Goal: Task Accomplishment & Management: Use online tool/utility

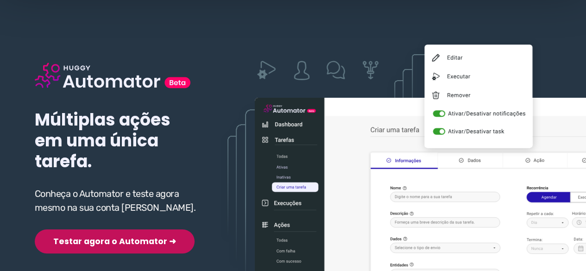
scroll to position [139, 0]
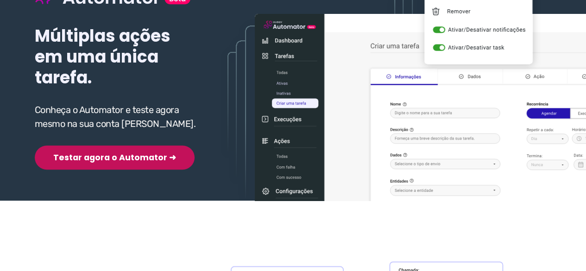
click at [108, 154] on button "Testar agora o Automator ➜" at bounding box center [115, 158] width 160 height 24
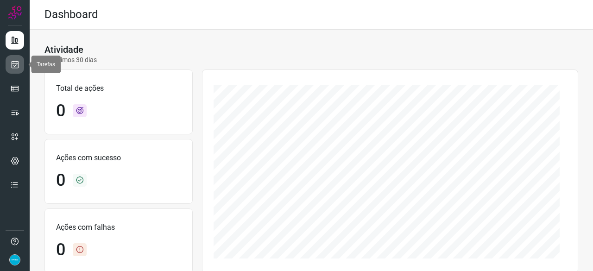
click at [15, 67] on icon at bounding box center [15, 64] width 10 height 9
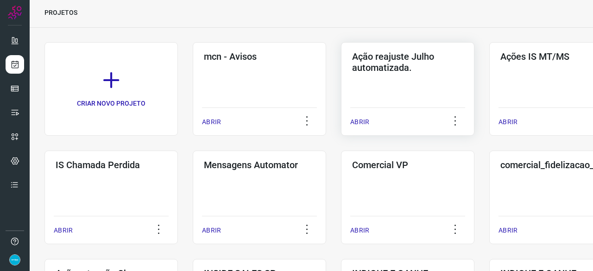
scroll to position [46, 0]
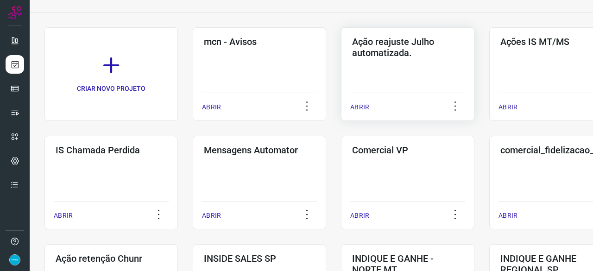
click at [359, 107] on p "ABRIR" at bounding box center [359, 107] width 19 height 10
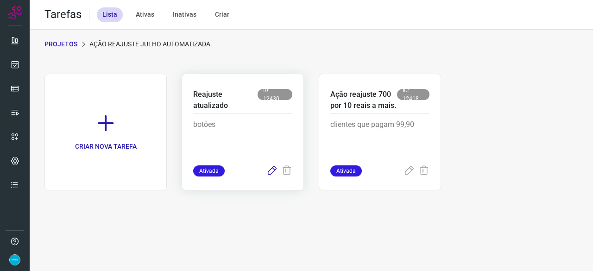
click at [273, 172] on icon at bounding box center [271, 170] width 11 height 11
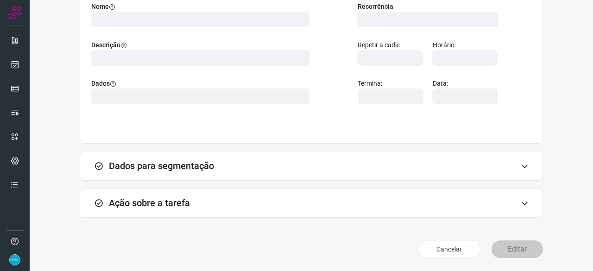
scroll to position [90, 0]
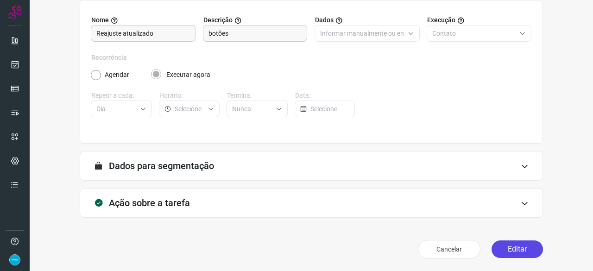
click at [514, 246] on button "Editar" at bounding box center [517, 250] width 51 height 18
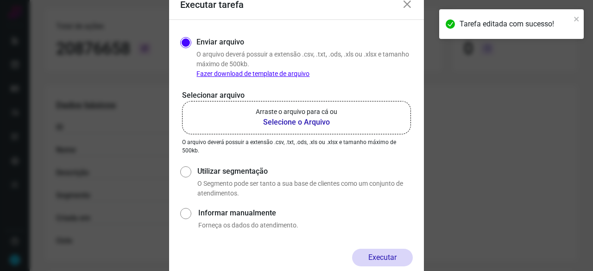
click at [286, 123] on b "Selecione o Arquivo" at bounding box center [297, 122] width 82 height 11
click at [0, 0] on input "Arraste o arquivo para cá ou Selecione o Arquivo" at bounding box center [0, 0] width 0 height 0
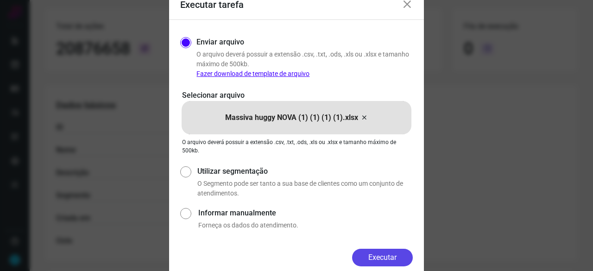
click at [374, 254] on button "Executar" at bounding box center [382, 258] width 61 height 18
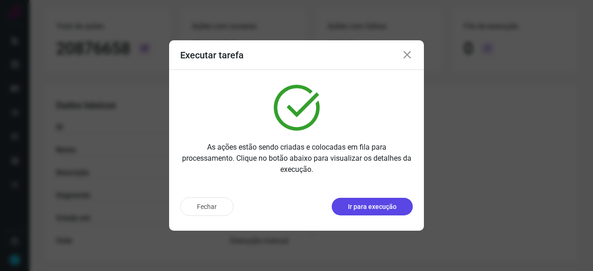
click at [368, 204] on p "Ir para execução" at bounding box center [372, 207] width 49 height 10
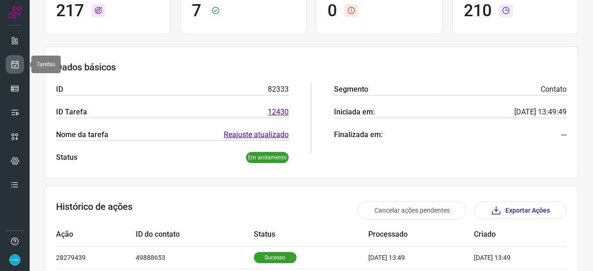
click at [11, 62] on icon at bounding box center [15, 64] width 10 height 9
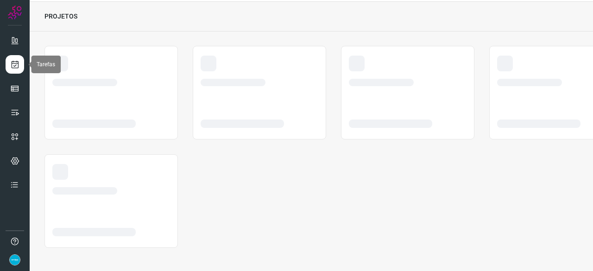
scroll to position [28, 0]
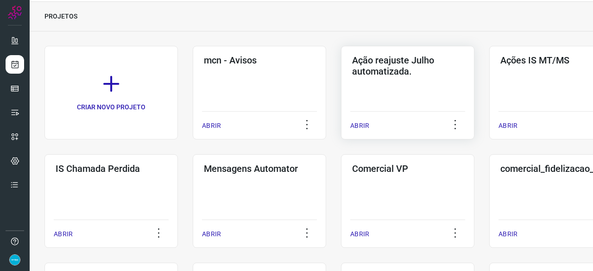
click at [360, 123] on p "ABRIR" at bounding box center [359, 126] width 19 height 10
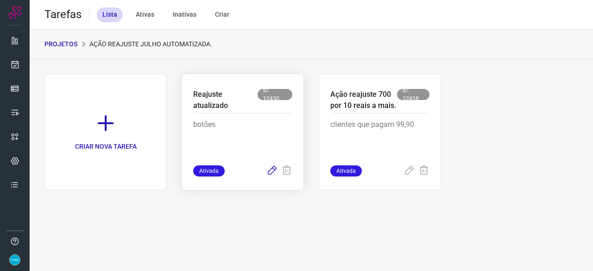
click at [270, 172] on icon at bounding box center [271, 170] width 11 height 11
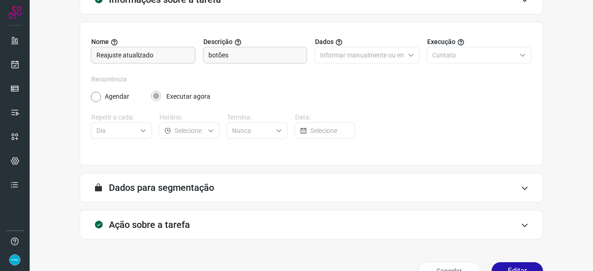
scroll to position [90, 0]
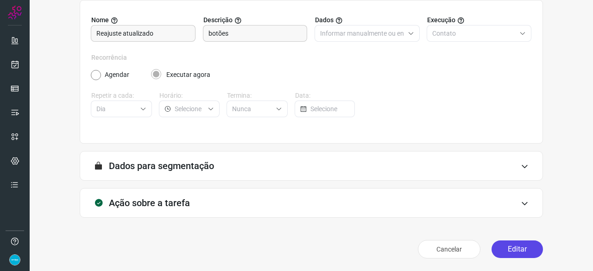
click at [509, 247] on button "Editar" at bounding box center [517, 250] width 51 height 18
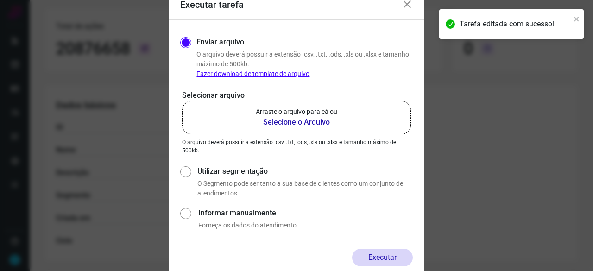
click at [278, 123] on b "Selecione o Arquivo" at bounding box center [297, 122] width 82 height 11
click at [0, 0] on input "Arraste o arquivo para cá ou Selecione o Arquivo" at bounding box center [0, 0] width 0 height 0
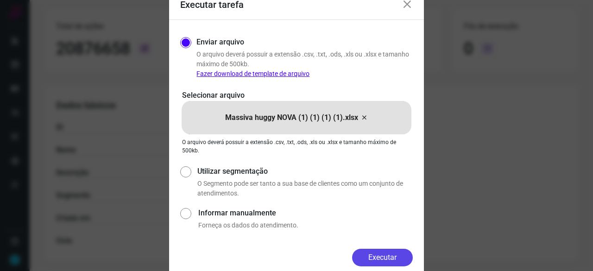
click at [369, 250] on button "Executar" at bounding box center [382, 258] width 61 height 18
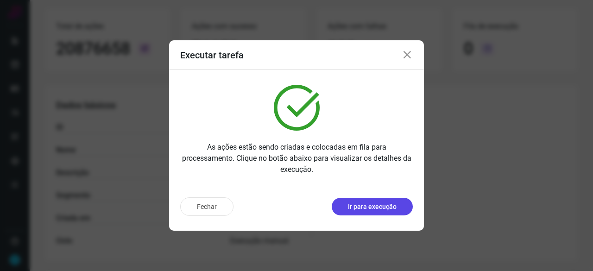
click at [375, 210] on p "Ir para execução" at bounding box center [372, 207] width 49 height 10
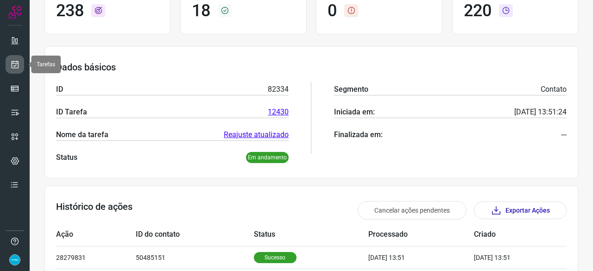
click at [16, 63] on icon at bounding box center [15, 64] width 10 height 9
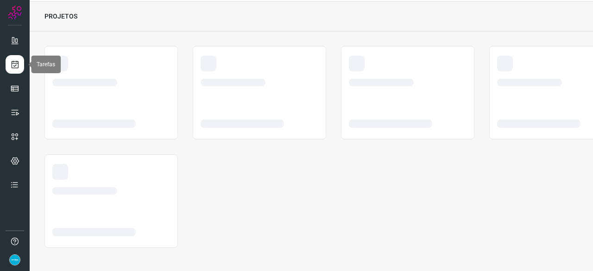
scroll to position [28, 0]
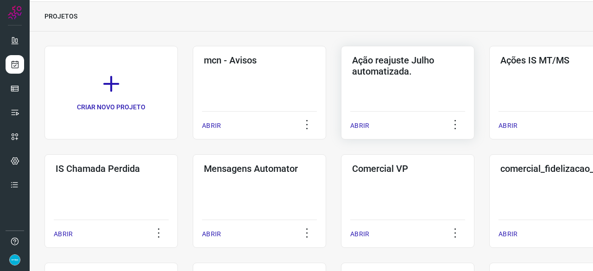
click at [363, 127] on p "ABRIR" at bounding box center [359, 126] width 19 height 10
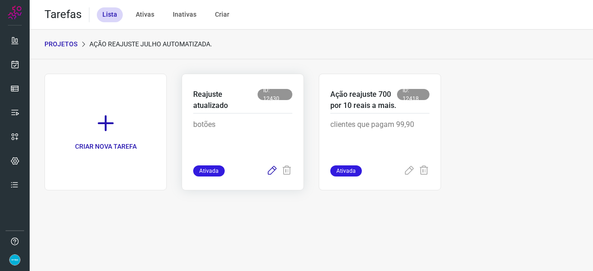
click at [274, 171] on icon at bounding box center [271, 170] width 11 height 11
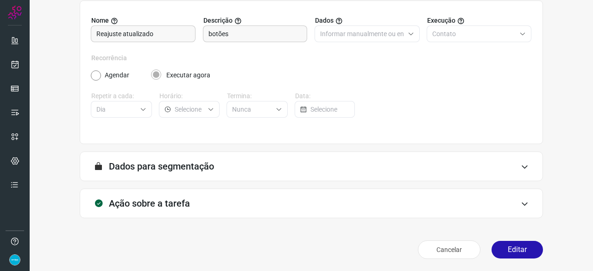
scroll to position [90, 0]
click at [502, 248] on button "Editar" at bounding box center [517, 250] width 51 height 18
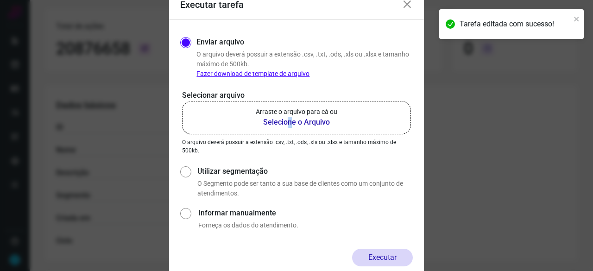
click at [290, 124] on b "Selecione o Arquivo" at bounding box center [297, 122] width 82 height 11
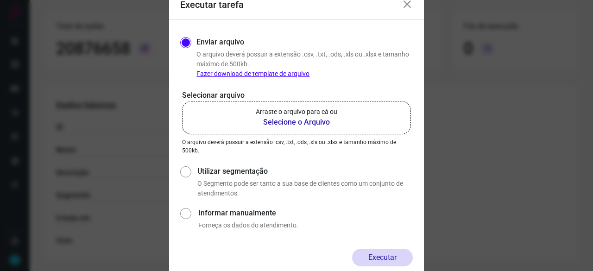
click at [272, 121] on b "Selecione o Arquivo" at bounding box center [297, 122] width 82 height 11
click at [0, 0] on input "Arraste o arquivo para cá ou Selecione o Arquivo" at bounding box center [0, 0] width 0 height 0
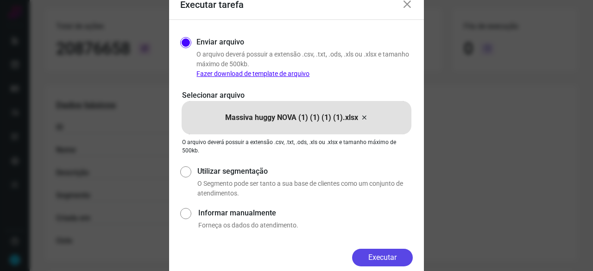
click at [388, 256] on button "Executar" at bounding box center [382, 258] width 61 height 18
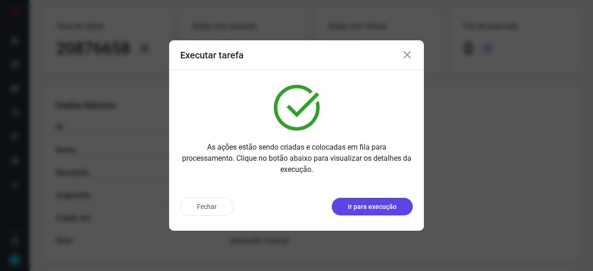
click at [391, 203] on p "Ir para execução" at bounding box center [372, 207] width 49 height 10
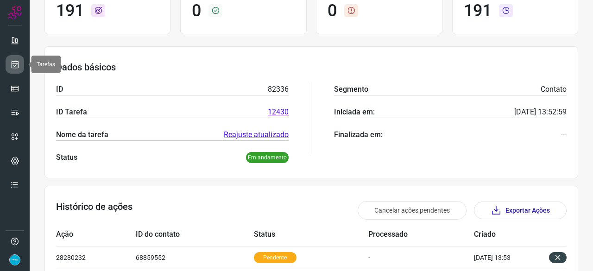
click at [12, 66] on icon at bounding box center [15, 64] width 10 height 9
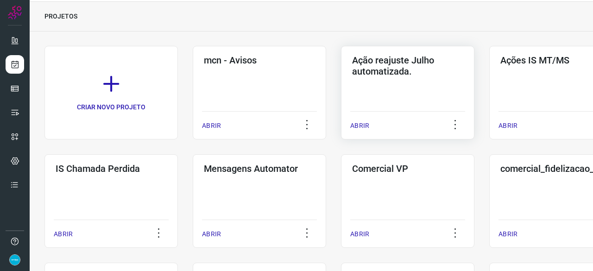
click at [365, 125] on p "ABRIR" at bounding box center [359, 126] width 19 height 10
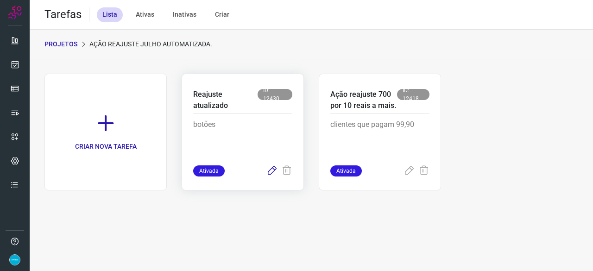
click at [272, 170] on icon at bounding box center [271, 170] width 11 height 11
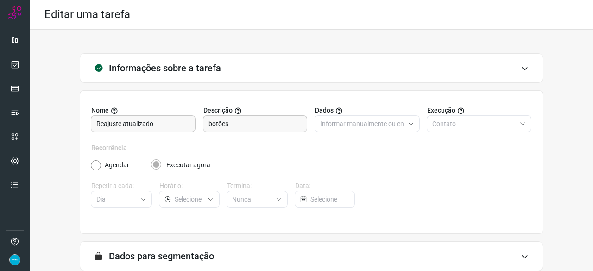
scroll to position [90, 0]
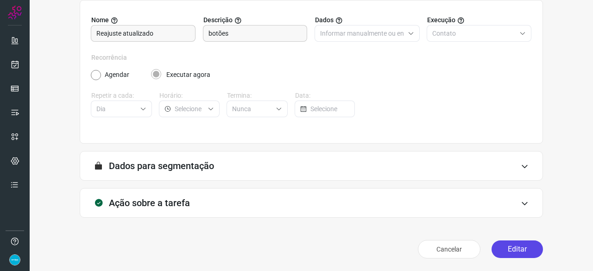
drag, startPoint x: 503, startPoint y: 253, endPoint x: 499, endPoint y: 249, distance: 5.9
click at [503, 252] on button "Editar" at bounding box center [517, 250] width 51 height 18
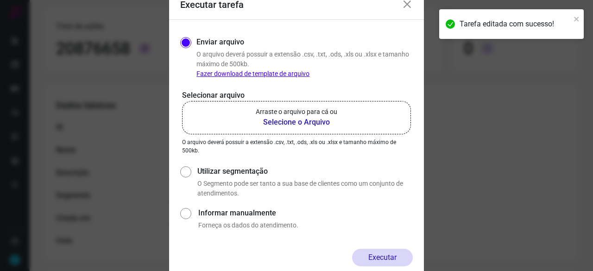
click at [299, 125] on b "Selecione o Arquivo" at bounding box center [297, 122] width 82 height 11
click at [0, 0] on input "Arraste o arquivo para cá ou Selecione o Arquivo" at bounding box center [0, 0] width 0 height 0
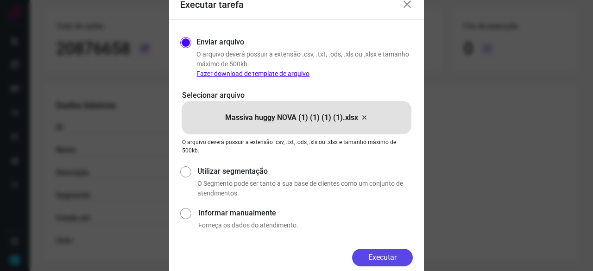
click at [396, 264] on button "Executar" at bounding box center [382, 258] width 61 height 18
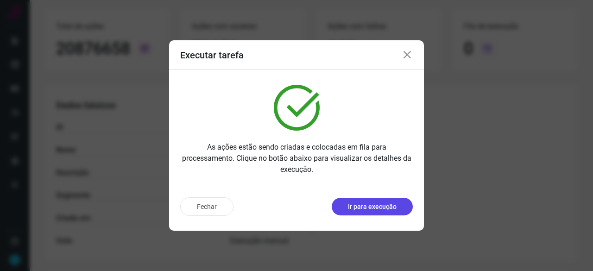
click at [397, 203] on button "Ir para execução" at bounding box center [372, 207] width 81 height 18
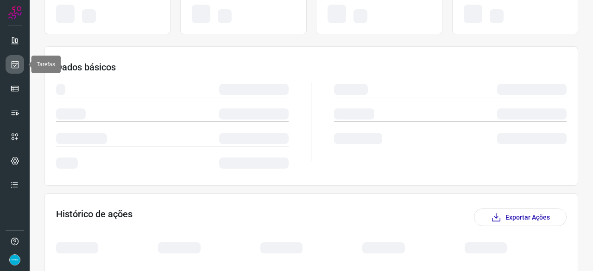
click at [14, 63] on icon at bounding box center [15, 64] width 10 height 9
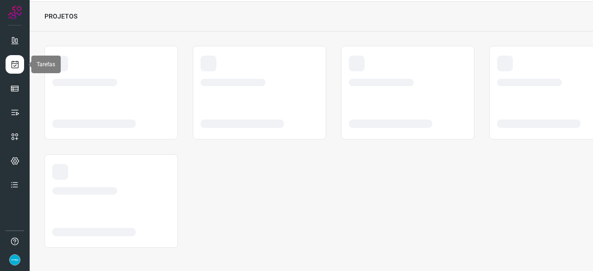
scroll to position [28, 0]
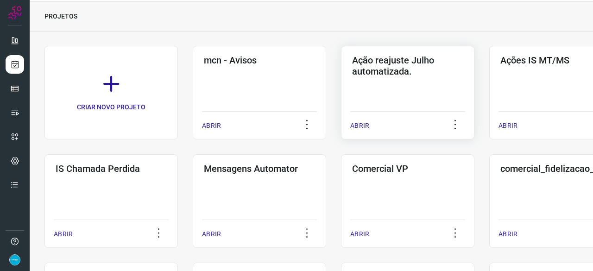
click at [354, 123] on p "ABRIR" at bounding box center [359, 126] width 19 height 10
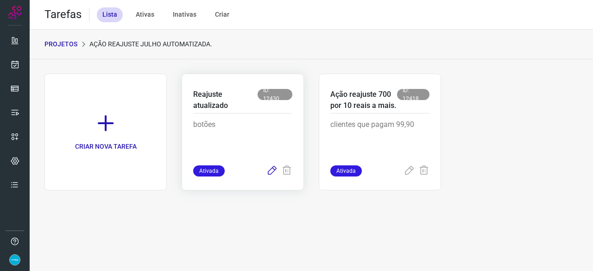
click at [275, 169] on icon at bounding box center [271, 170] width 11 height 11
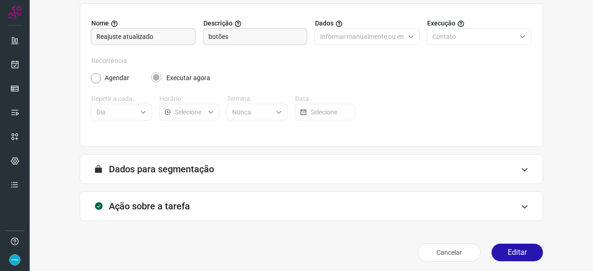
scroll to position [90, 0]
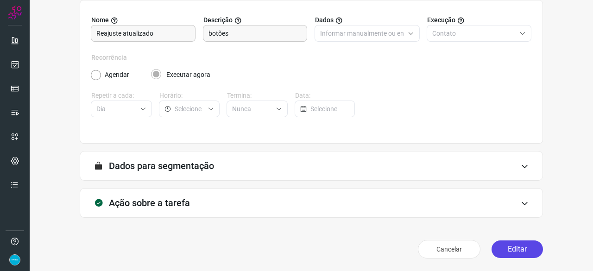
click at [522, 245] on button "Editar" at bounding box center [517, 250] width 51 height 18
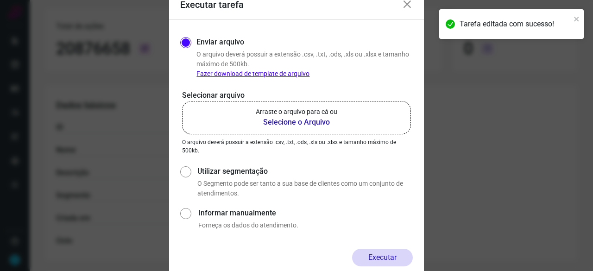
click at [278, 121] on b "Selecione o Arquivo" at bounding box center [297, 122] width 82 height 11
click at [0, 0] on input "Arraste o arquivo para cá ou Selecione o Arquivo" at bounding box center [0, 0] width 0 height 0
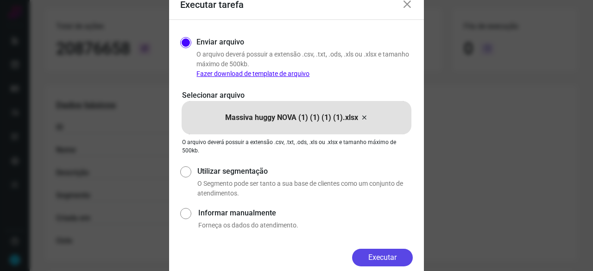
click at [388, 252] on button "Executar" at bounding box center [382, 258] width 61 height 18
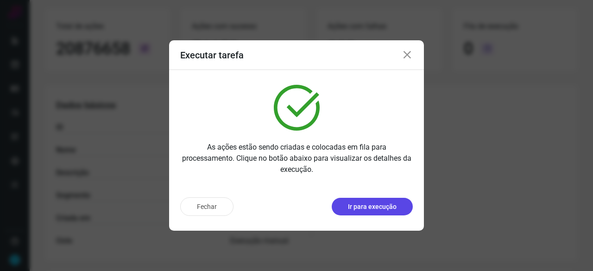
click at [364, 212] on button "Ir para execução" at bounding box center [372, 207] width 81 height 18
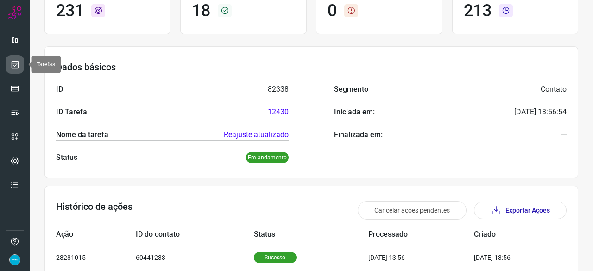
click at [20, 65] on link at bounding box center [15, 64] width 19 height 19
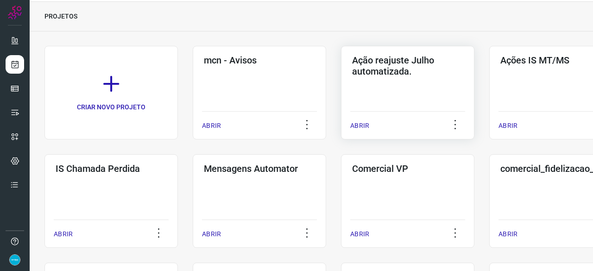
click at [359, 125] on p "ABRIR" at bounding box center [359, 126] width 19 height 10
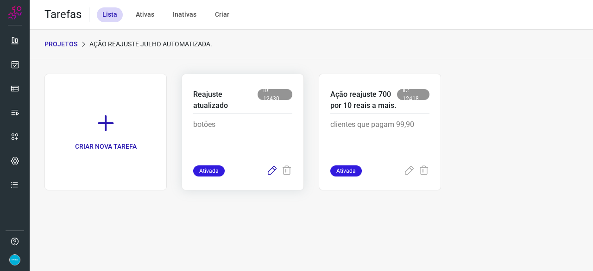
click at [270, 169] on icon at bounding box center [271, 170] width 11 height 11
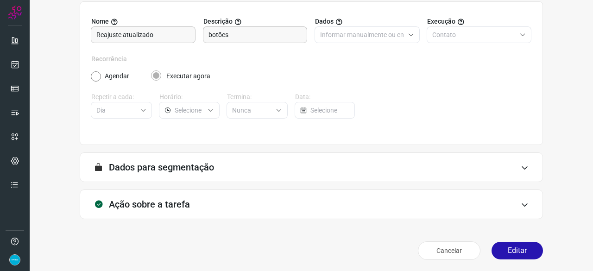
scroll to position [90, 0]
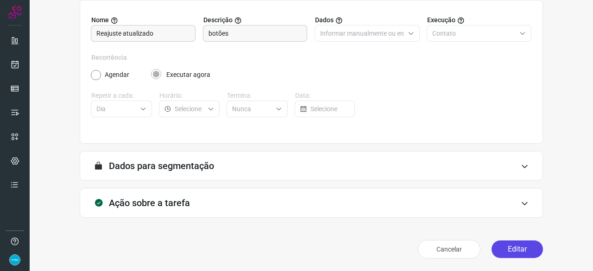
click at [514, 246] on button "Editar" at bounding box center [517, 250] width 51 height 18
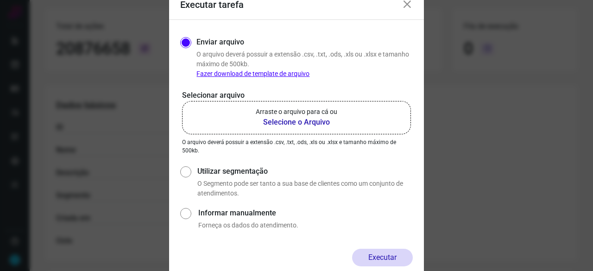
click at [279, 122] on b "Selecione o Arquivo" at bounding box center [297, 122] width 82 height 11
click at [0, 0] on input "Arraste o arquivo para cá ou Selecione o Arquivo" at bounding box center [0, 0] width 0 height 0
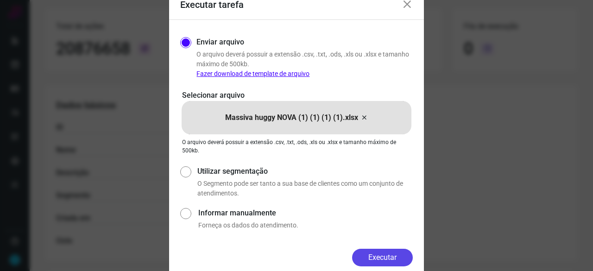
click at [389, 256] on button "Executar" at bounding box center [382, 258] width 61 height 18
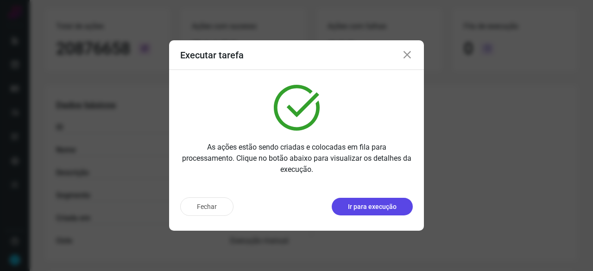
click at [358, 204] on p "Ir para execução" at bounding box center [372, 207] width 49 height 10
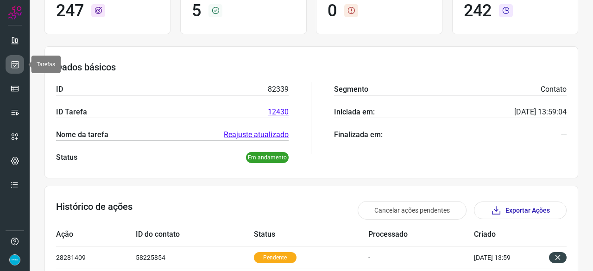
click at [16, 66] on icon at bounding box center [15, 64] width 10 height 9
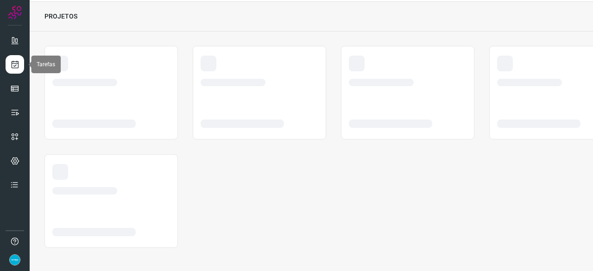
scroll to position [28, 0]
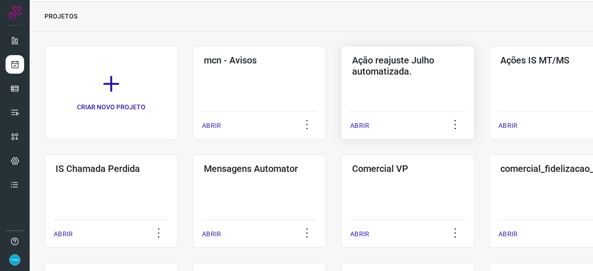
click at [356, 123] on p "ABRIR" at bounding box center [359, 126] width 19 height 10
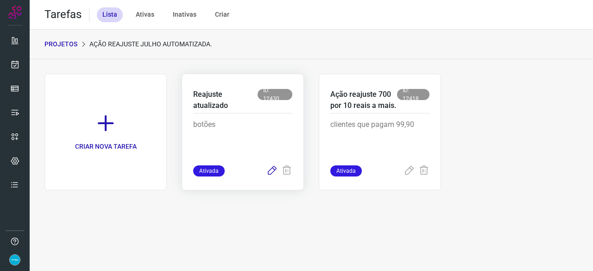
click at [273, 170] on icon at bounding box center [271, 170] width 11 height 11
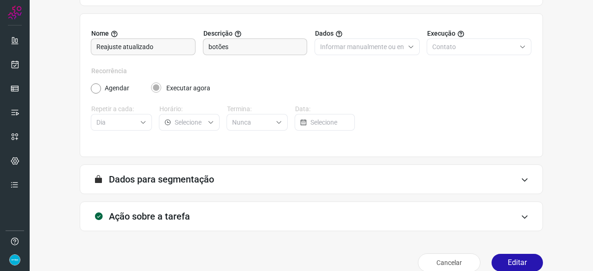
scroll to position [90, 0]
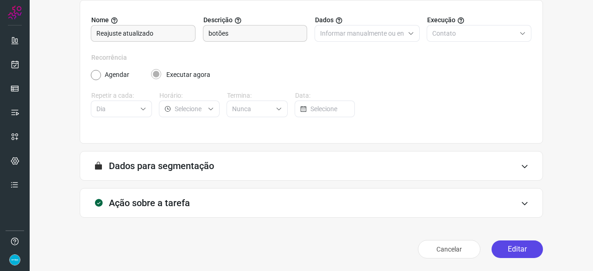
click at [516, 251] on button "Editar" at bounding box center [517, 250] width 51 height 18
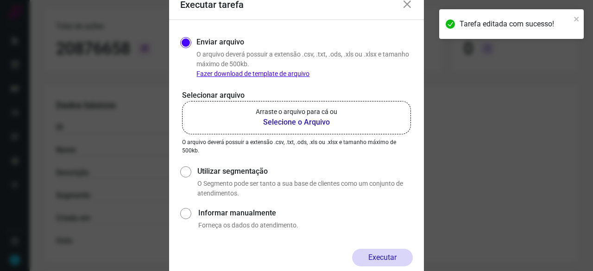
click at [273, 127] on b "Selecione o Arquivo" at bounding box center [297, 122] width 82 height 11
click at [0, 0] on input "Arraste o arquivo para cá ou Selecione o Arquivo" at bounding box center [0, 0] width 0 height 0
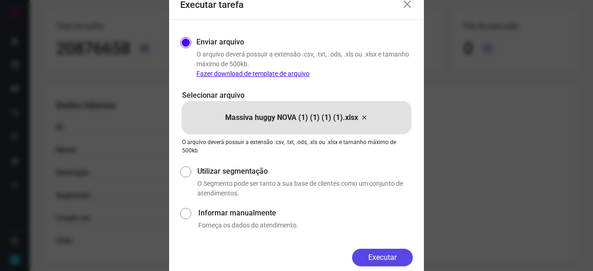
click at [398, 252] on button "Executar" at bounding box center [382, 258] width 61 height 18
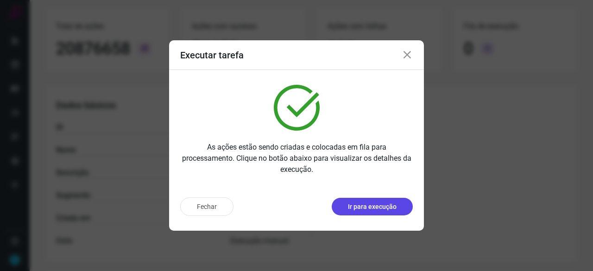
click at [383, 206] on p "Ir para execução" at bounding box center [372, 207] width 49 height 10
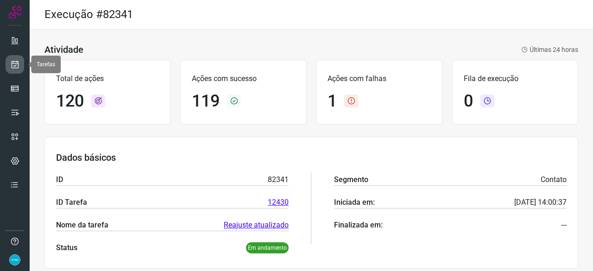
click at [14, 65] on icon at bounding box center [15, 64] width 10 height 9
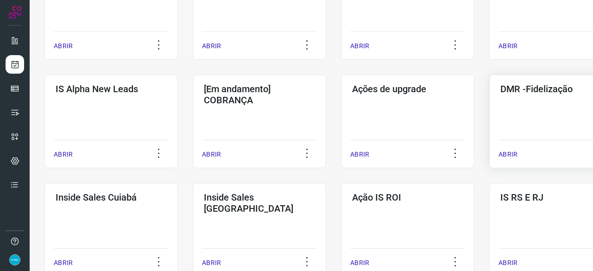
click at [509, 153] on p "ABRIR" at bounding box center [508, 155] width 19 height 10
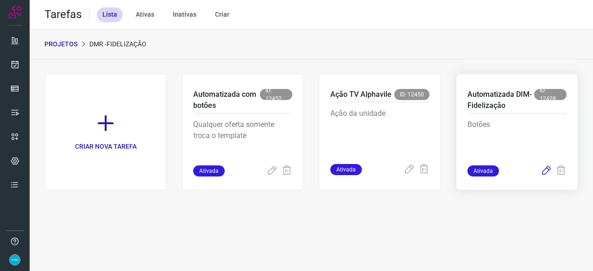
click at [548, 171] on icon at bounding box center [546, 170] width 11 height 11
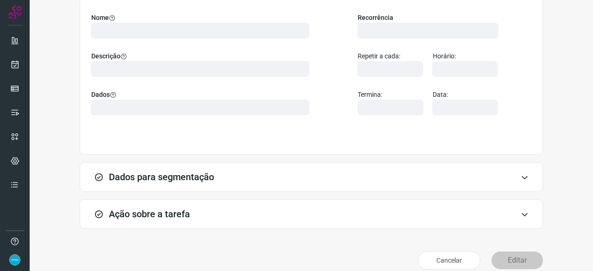
scroll to position [90, 0]
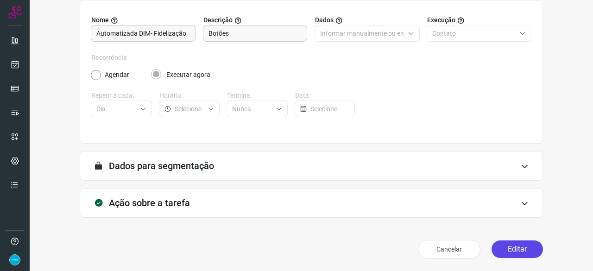
click at [509, 247] on button "Editar" at bounding box center [517, 250] width 51 height 18
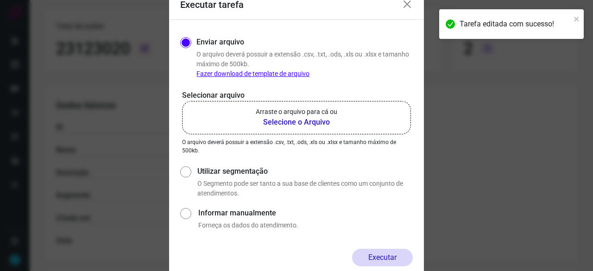
click at [299, 120] on b "Selecione o Arquivo" at bounding box center [297, 122] width 82 height 11
click at [0, 0] on input "Arraste o arquivo para cá ou Selecione o Arquivo" at bounding box center [0, 0] width 0 height 0
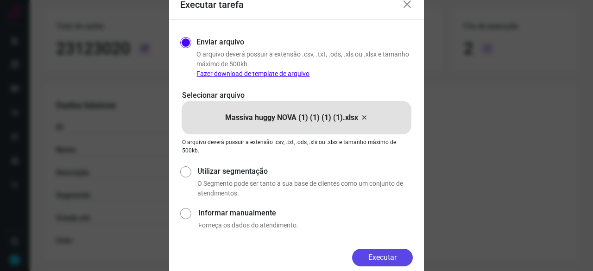
click at [389, 260] on button "Executar" at bounding box center [382, 258] width 61 height 18
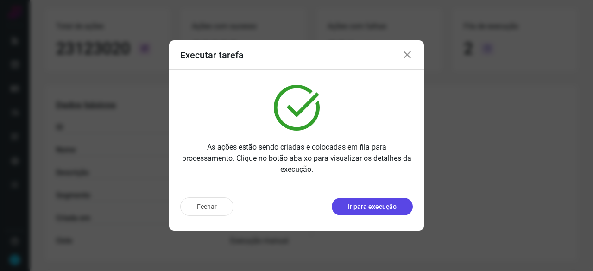
click at [383, 210] on p "Ir para execução" at bounding box center [372, 207] width 49 height 10
